Goal: Communication & Community: Answer question/provide support

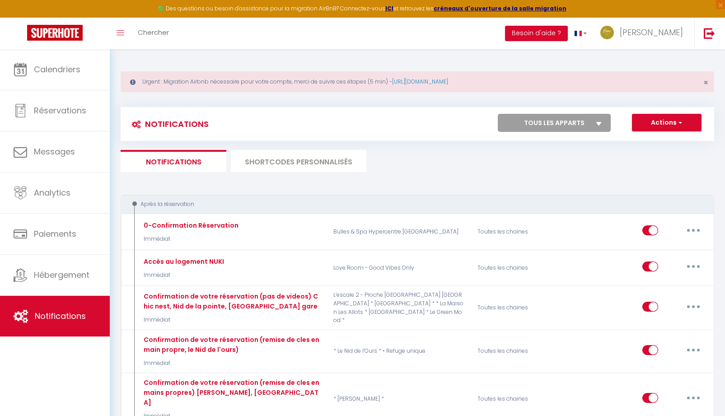
click at [283, 162] on li "SHORTCODES PERSONNALISÉS" at bounding box center [299, 161] width 136 height 22
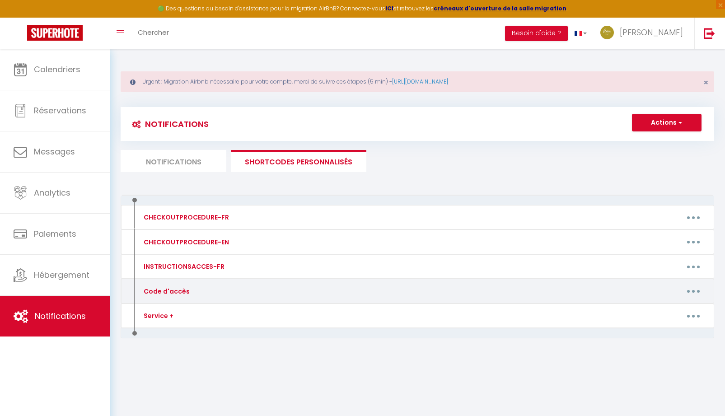
click at [694, 291] on icon "button" at bounding box center [693, 291] width 3 height 3
click at [658, 315] on link "Editer" at bounding box center [670, 311] width 67 height 15
type input "Code d'accès"
type textarea "Message avec Code accès."
type textarea "CODE KEY BOX : 1993 Votre arrivée est prévue à partir de 16h à l'adresse suivan…"
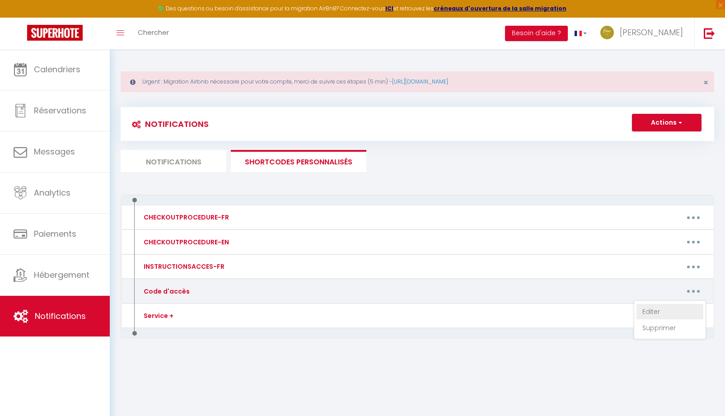
type textarea "CODE KEY BOX : 0809 Votre arrivée est prévue à partir de 16h à l'adresse suivan…"
type textarea "CODE KEY BOX : 0901 Votre arrivée est prévue à partir de 16h à l'adresse suivan…"
type textarea "Veuillez sonner à l'interphone au nom de "GUIOUGOU" BUILDING ENTRY CODE B / COD…"
type textarea "CODE PORTAIL : C214 CODE KEY BOX : [RENTALDOOR:CODE] Votre arrivée est prévue à…"
type textarea "1. CODE PORTAIL / PORTAL : 1982A 2. CODE KEY BOX : 8045 Votre arrivée est prévu…"
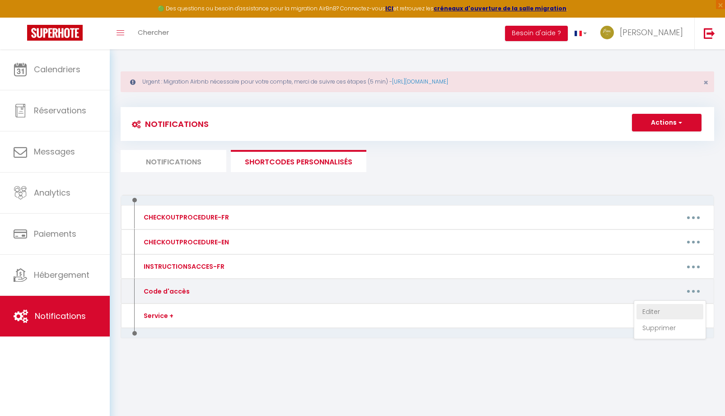
type textarea "1. CODE PORTILLON / PORTAL : 1993 2. CODE KEY BOX : 2451 Votre arrivée est prév…"
type textarea "CODE KEY BOX : 0901 Votre arrivée est prévue à partir de 16h à l'adresse suivan…"
type textarea "CODE KEY BOX : 0917 Votre arrivée est prévue à partir de 16h à l'adresse suivan…"
type textarea "CODE KEY BOX : 1123 CODE PORTE IMMEUBLE si verrouillée - BUILDING DOOR CODE IF …"
type textarea "CODE KEY BOX : 0909 Votre arrivée est prévue à partir de 16h à l'adresse suivan…"
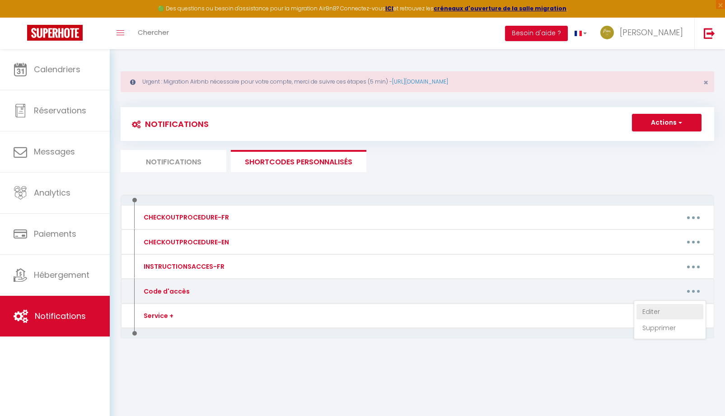
type textarea "CODE INTERPHONES : A 4545B CODE PORTE DU LOGEMENT KEYPAD : [RENTALDOOR:CODE] Vo…"
type textarea "LORE IPS DOL / SITAM C ADIP : 8320 Elits doeiusm tem incidi u labore et 28d m a…"
type textarea "CODE KEY BOX : 8090 Votre arrivée est prévue à partir de 16h à l'adresse suivan…"
type textarea "CODE KEY BOX : 1903 Votre arrivée est prévue à partir de 16h à l'adresse suivan…"
type textarea "CODE KEY BOX : 2912 Votre arrivée est prévue à partir de 16h à l'adresse suivan…"
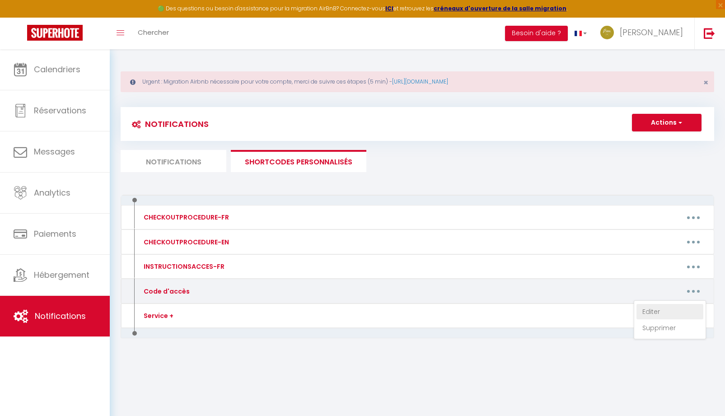
type textarea "CODE KEY BOX : 8848 Votre arrivée est prévue à partir de 16h à l’adresse suivan…"
type textarea "CODE KEY BOX : 1122 Votre arrivée est prévue à partir de 16h à l'adresse suivan…"
type textarea "CODE KEY BOX : Votre arrivée est prévue à partir de 16h à l’adresse suivante : …"
type textarea "CODE KEY BOX : 2013 Votre arrivée est prévue à partir de 16h à l’adresse suivan…"
type textarea "CODE KEY BOX : 2244 Votre arrivée est prévue à partir de 16h à l'adresse suivan…"
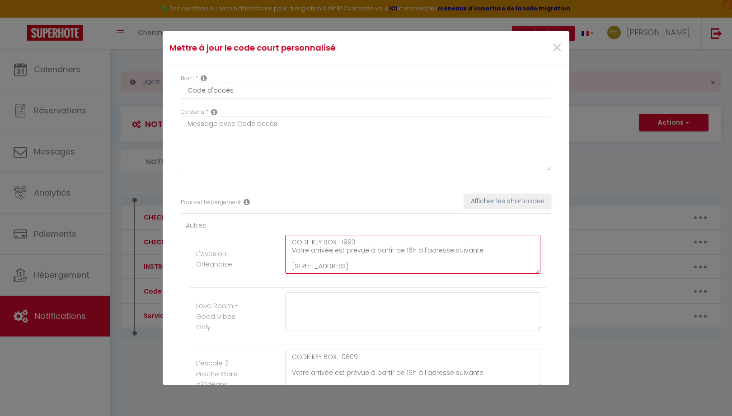
click at [359, 240] on textarea "CODE KEY BOX : 1993 Votre arrivée est prévue à partir de 16h à l'adresse suivan…" at bounding box center [412, 254] width 255 height 39
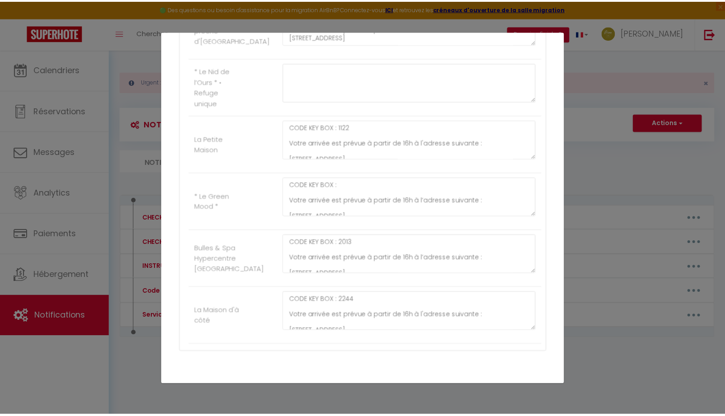
scroll to position [1298, 0]
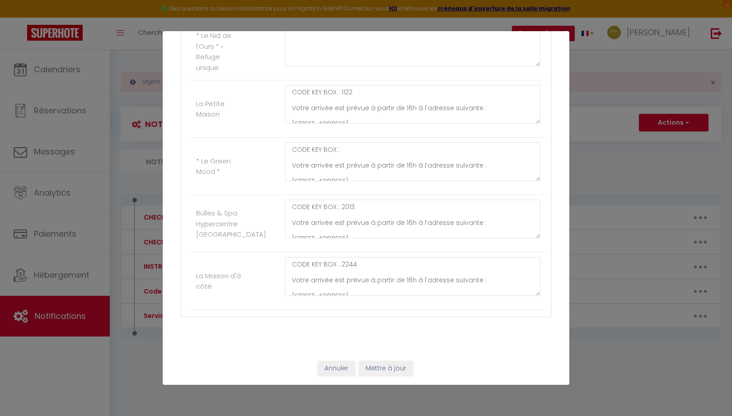
type textarea "CODE KEY BOX : 1009 Votre arrivée est prévue à partir de 16h à l'adresse suivan…"
click at [392, 371] on button "Mettre à jour" at bounding box center [386, 368] width 54 height 15
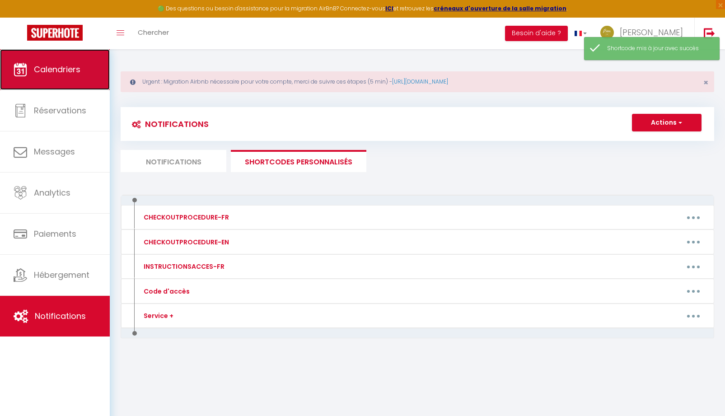
click at [65, 80] on link "Calendriers" at bounding box center [55, 69] width 110 height 41
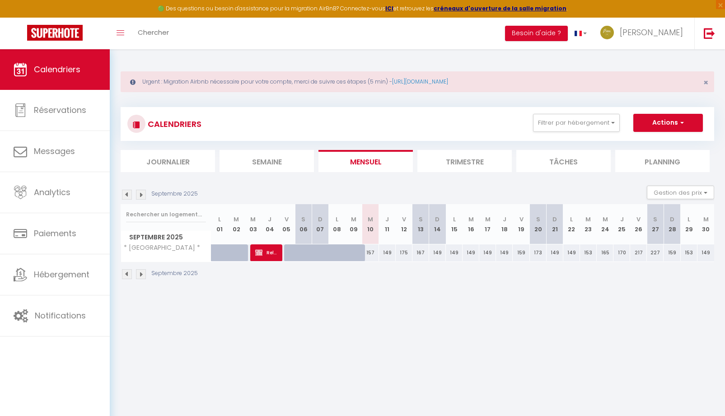
click at [620, 124] on li "Filtrer par hébergement Tous L'évasion Orléanaise Love Room - Good Vibes Only L…" at bounding box center [576, 123] width 99 height 18
click at [610, 124] on button "Filtrer par hébergement" at bounding box center [576, 123] width 87 height 18
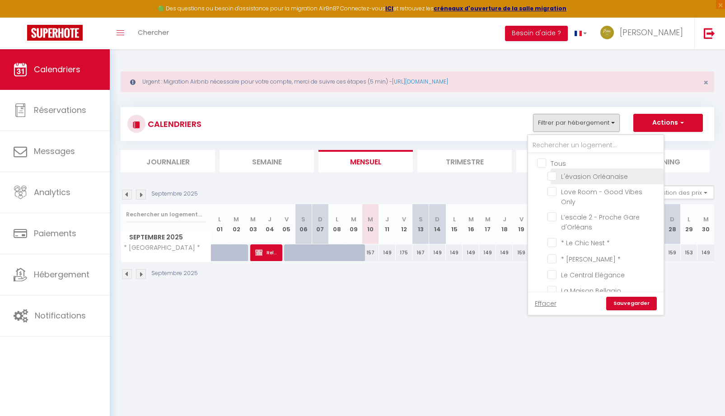
click at [553, 177] on input "L'évasion Orléanaise" at bounding box center [604, 175] width 113 height 9
checkbox input "true"
checkbox input "false"
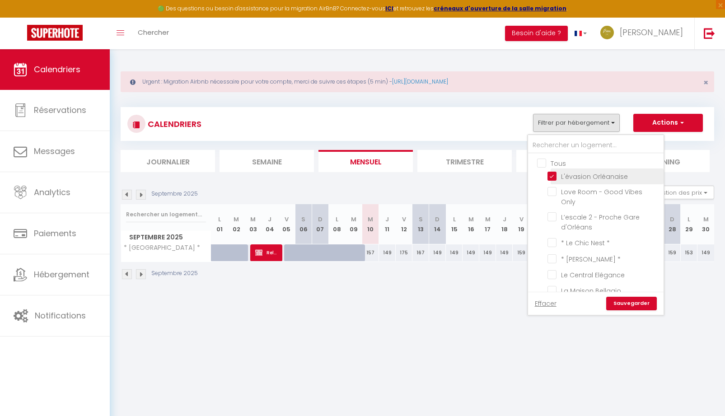
checkbox input "false"
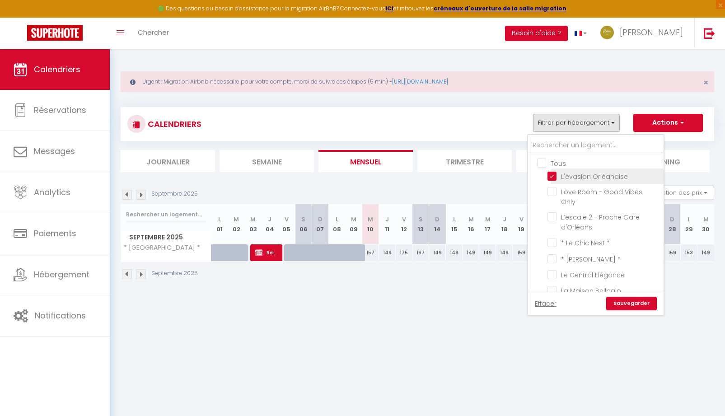
checkbox input "false"
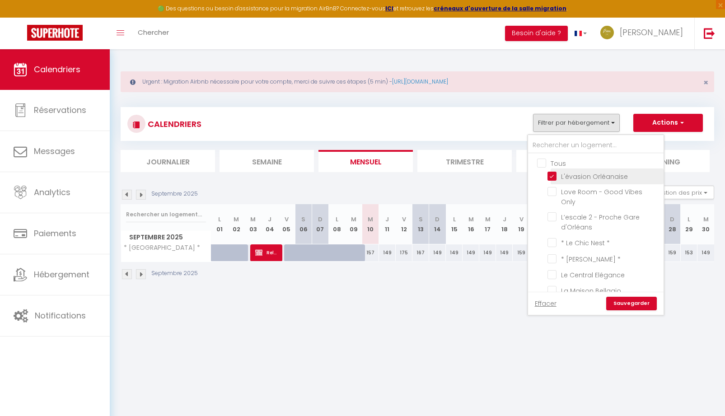
checkbox input "false"
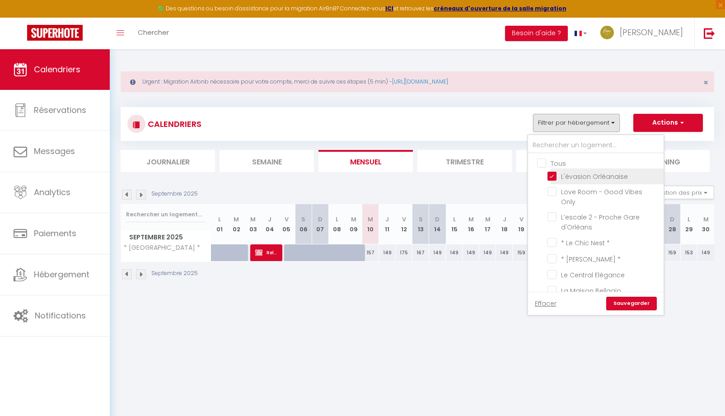
checkbox input "false"
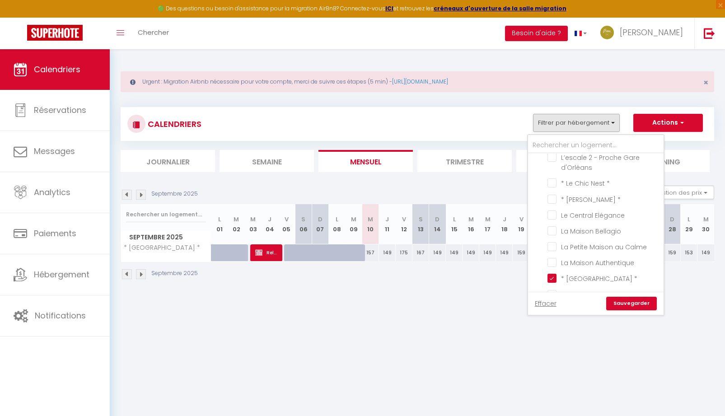
scroll to position [136, 0]
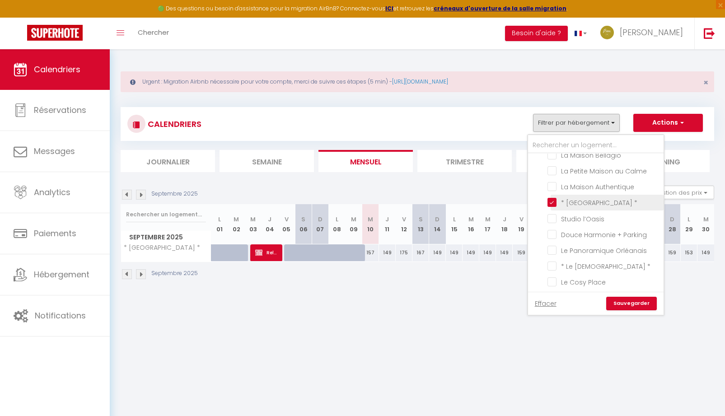
click at [553, 199] on input "* [GEOGRAPHIC_DATA] *" at bounding box center [604, 201] width 113 height 9
checkbox input "false"
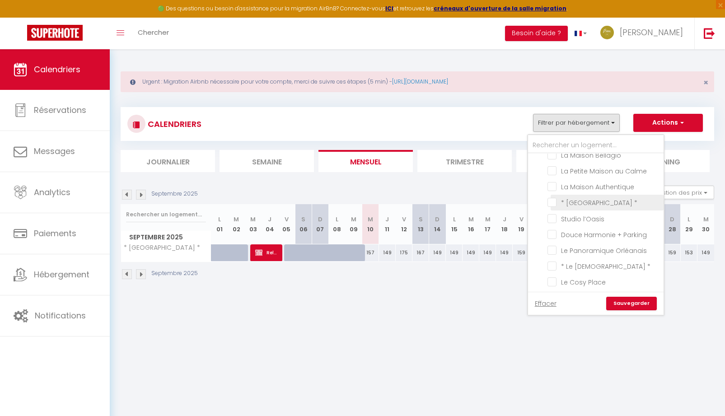
checkbox input "false"
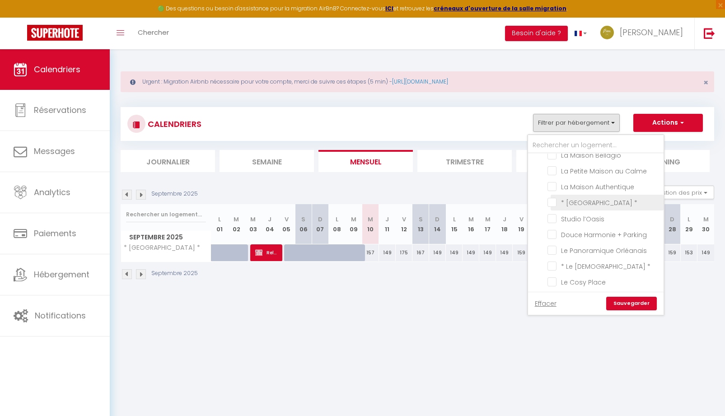
checkbox input "false"
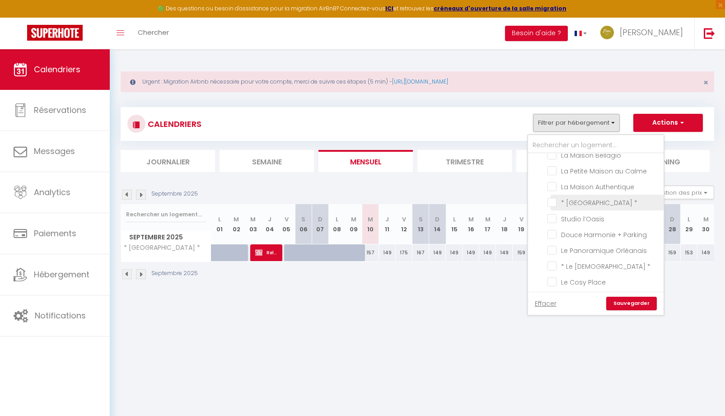
checkbox input "false"
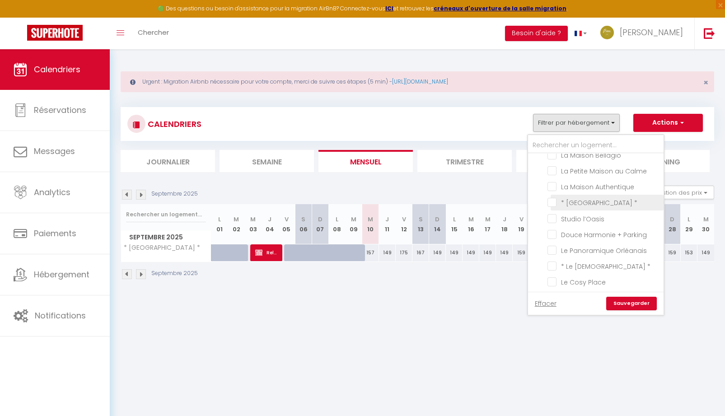
checkbox input "false"
click at [644, 305] on link "Sauvegarder" at bounding box center [631, 304] width 51 height 14
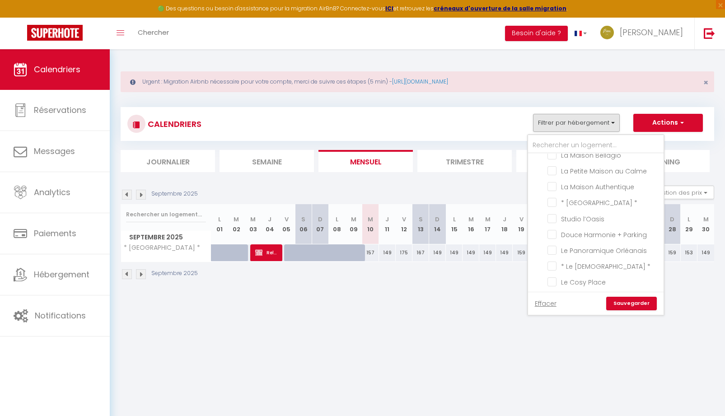
select select
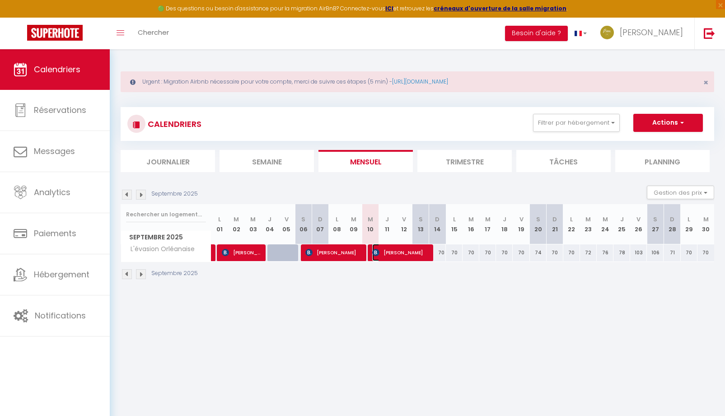
click at [402, 256] on span "[PERSON_NAME]" at bounding box center [400, 252] width 56 height 17
select select "OK"
select select "0"
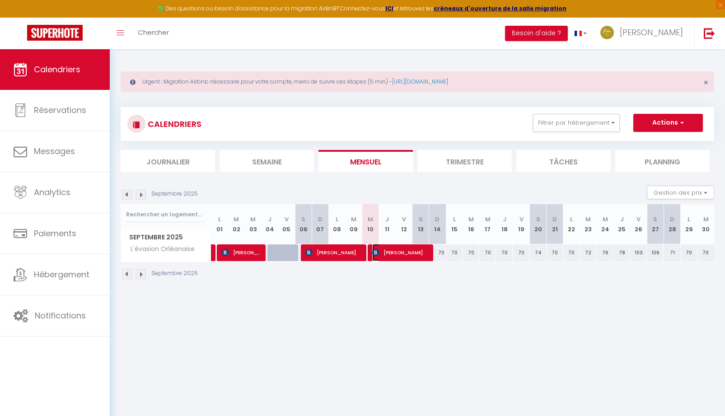
select select "1"
select select
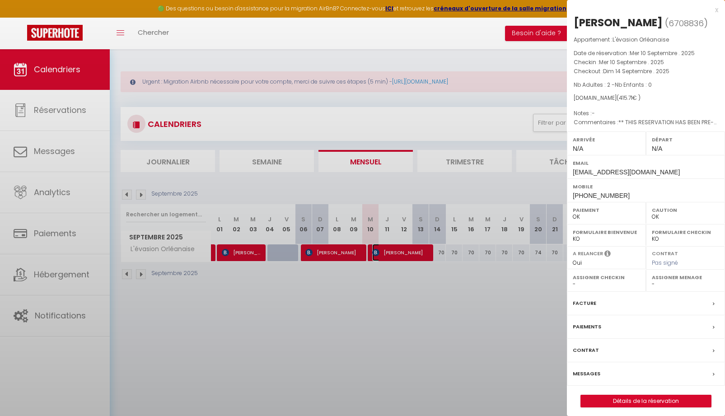
select select "29415"
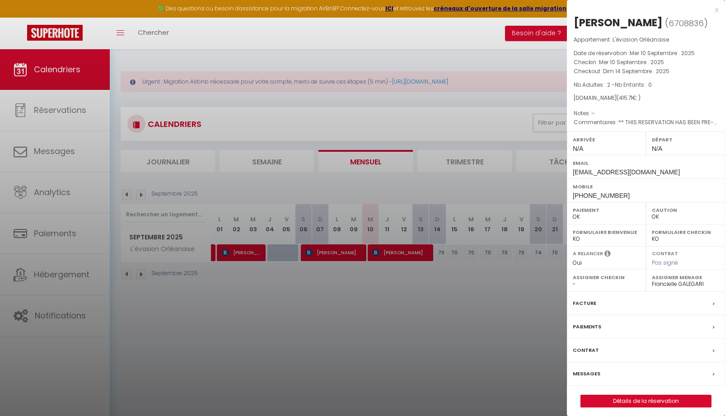
click at [586, 374] on label "Messages" at bounding box center [587, 373] width 28 height 9
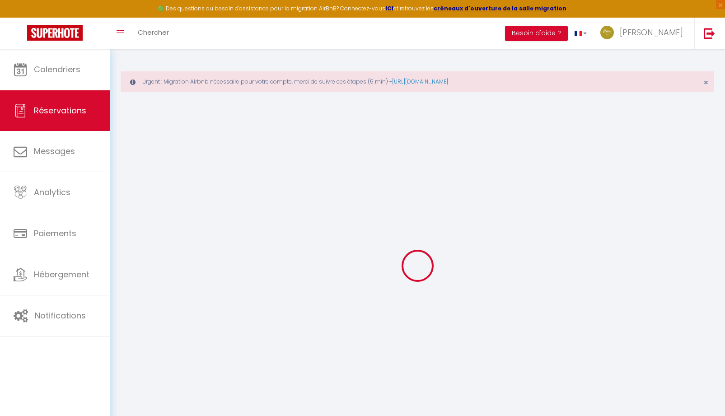
select select
checkbox input "false"
type textarea "** THIS RESERVATION HAS BEEN PRE-PAID ** BOOKING NOTE : Payment charge is EUR 5…"
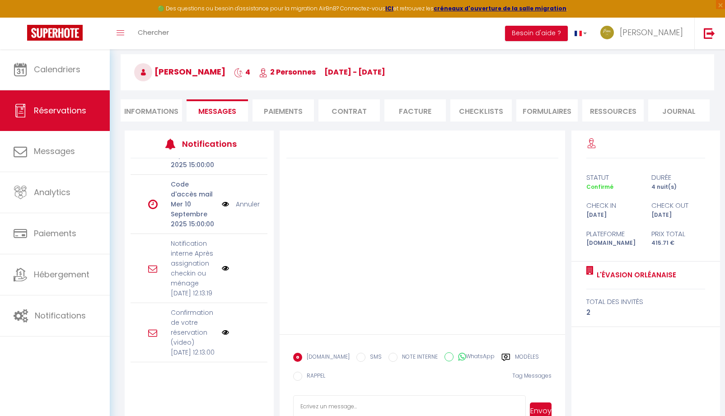
scroll to position [103, 0]
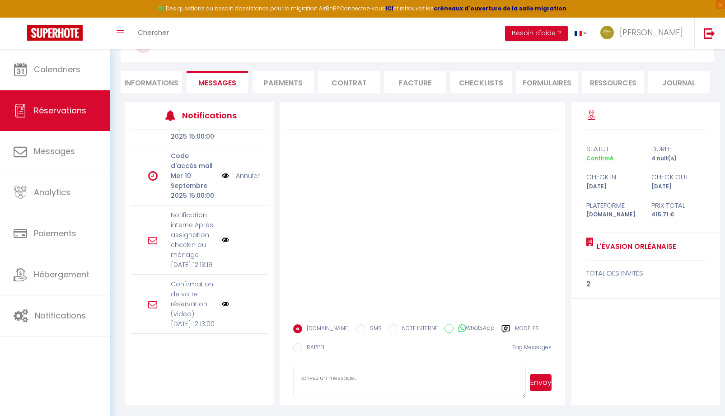
click at [502, 329] on icon at bounding box center [506, 328] width 9 height 9
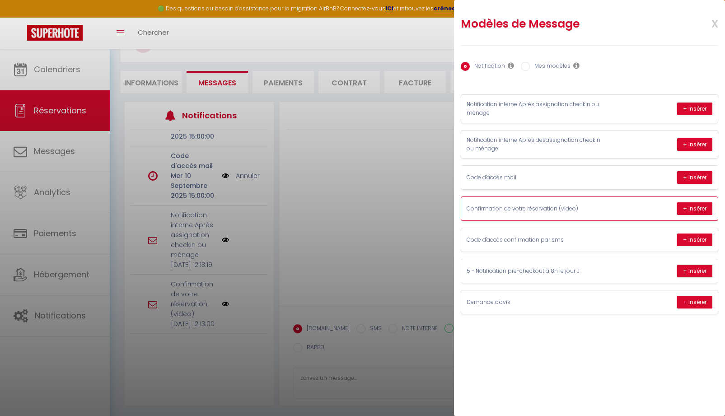
click at [556, 209] on p "Confirmation de votre réservation (video)" at bounding box center [535, 209] width 136 height 9
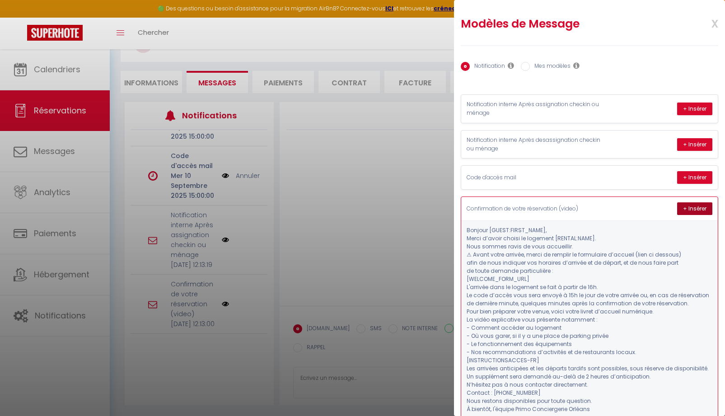
click at [691, 211] on button "+ Insérer" at bounding box center [694, 208] width 35 height 13
type textarea "Loremip Dolorsi, Ametc a’elits doeius te incididu U'laboree Doloremagn. Aliq en…"
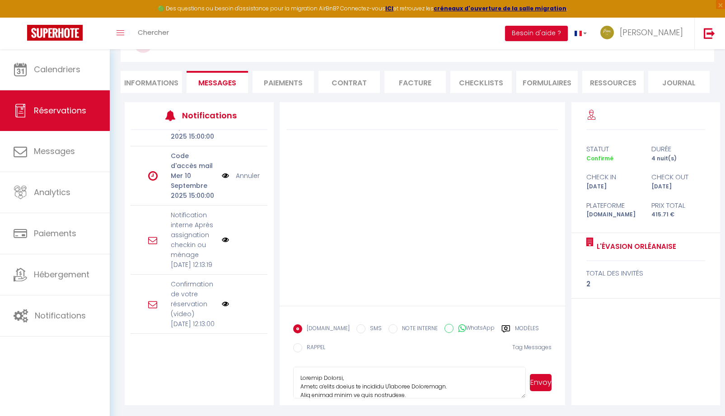
click at [547, 389] on button "Envoyer" at bounding box center [541, 382] width 22 height 17
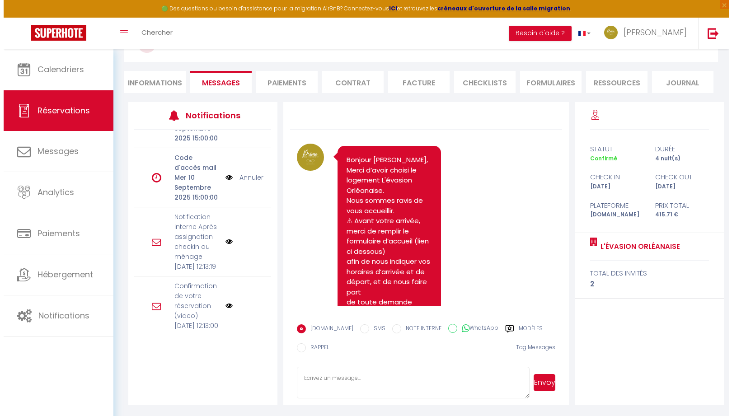
scroll to position [200, 0]
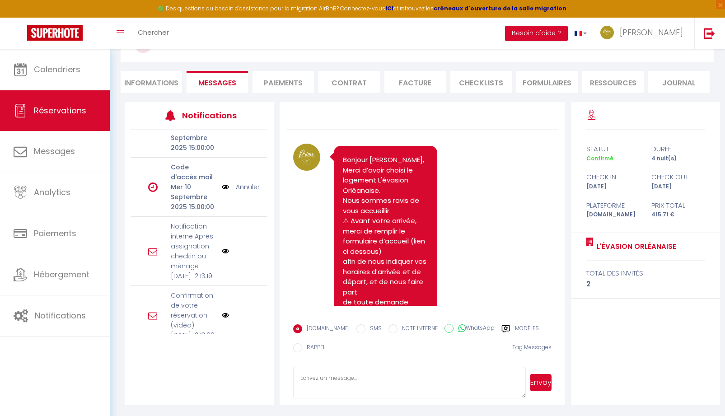
click at [222, 192] on img at bounding box center [225, 187] width 7 height 10
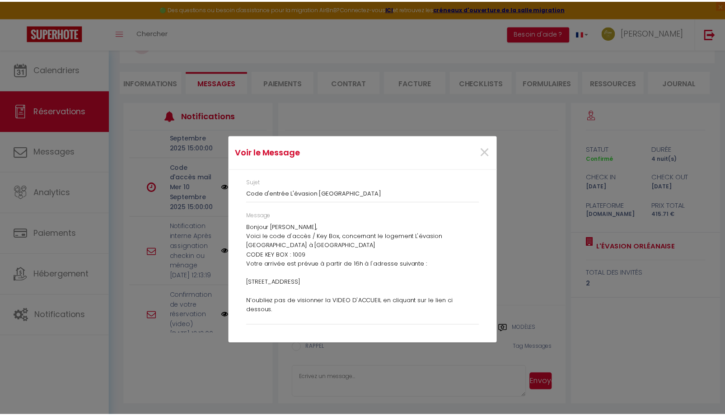
scroll to position [185, 0]
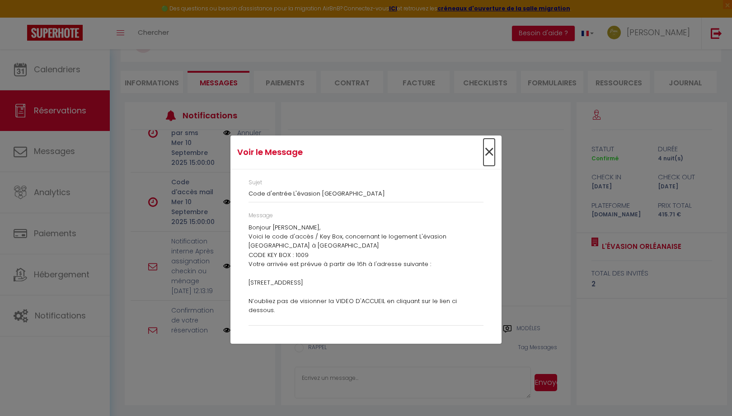
click at [491, 154] on span "×" at bounding box center [489, 152] width 11 height 27
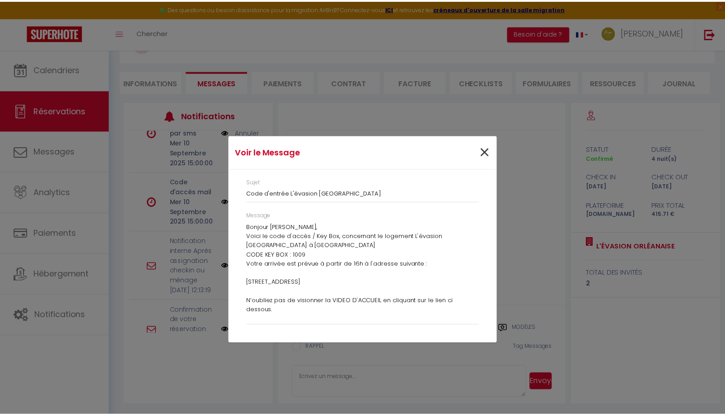
scroll to position [200, 0]
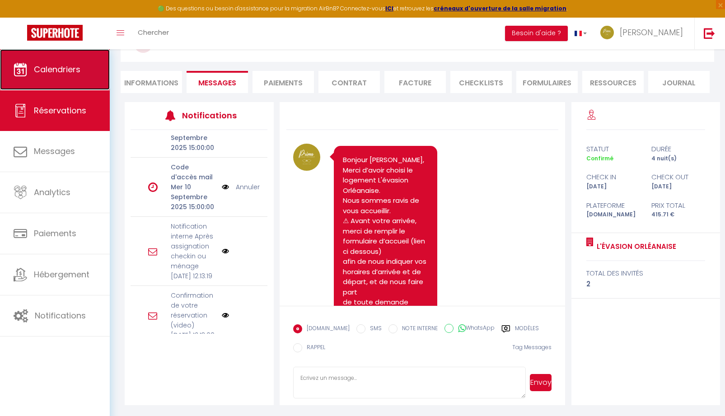
click at [53, 80] on link "Calendriers" at bounding box center [55, 69] width 110 height 41
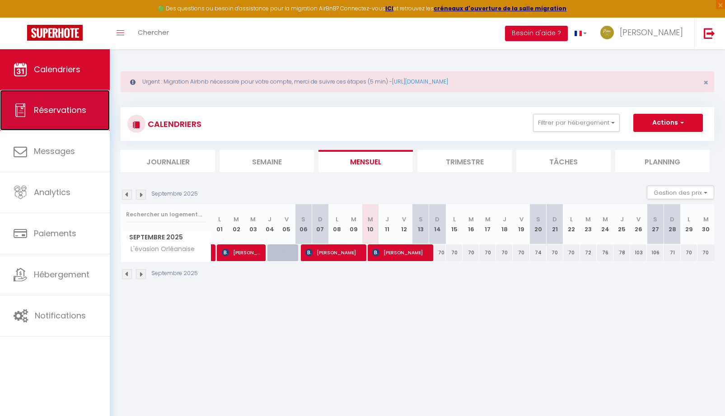
click at [44, 121] on link "Réservations" at bounding box center [55, 110] width 110 height 41
